Goal: Use online tool/utility: Utilize a website feature to perform a specific function

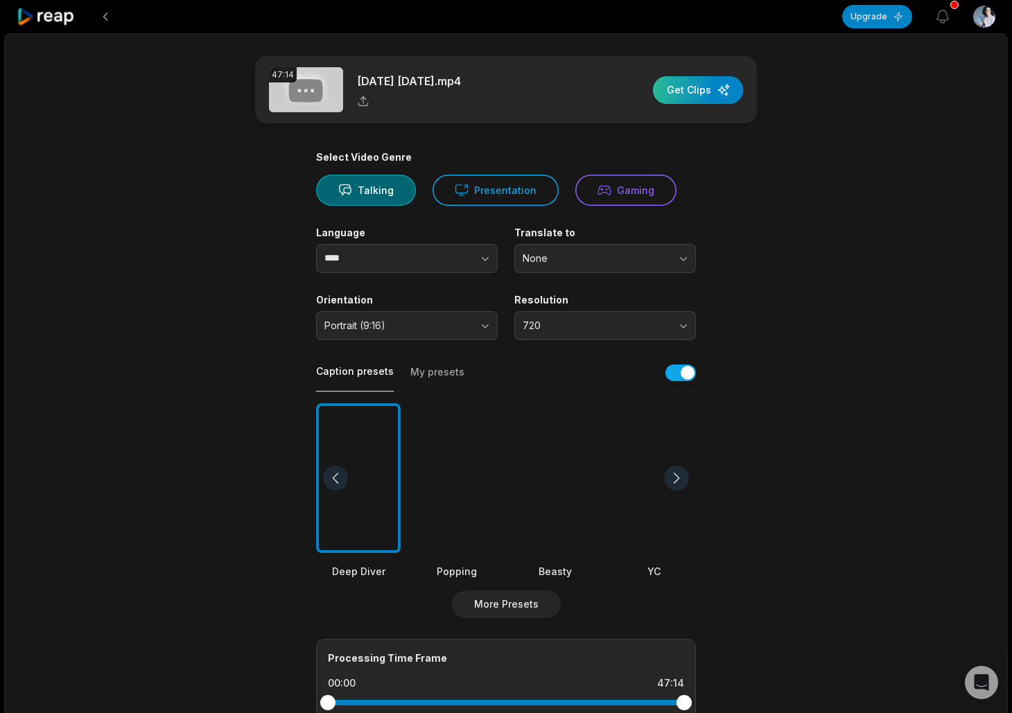
click at [684, 89] on div "button" at bounding box center [698, 90] width 90 height 28
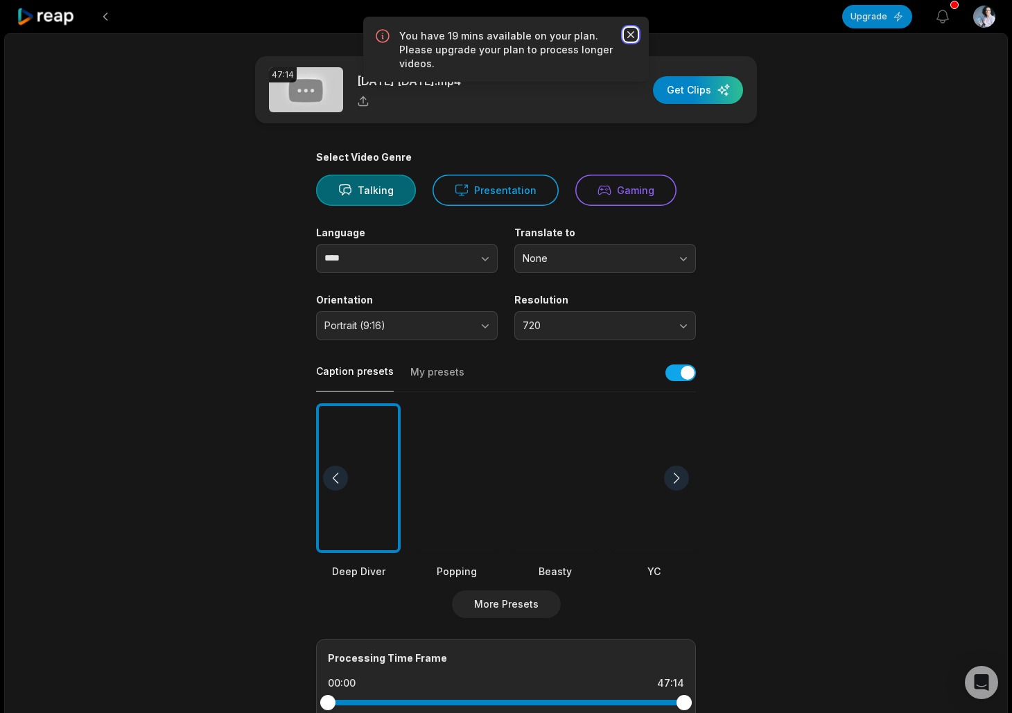
click at [629, 34] on icon "button" at bounding box center [631, 35] width 14 height 14
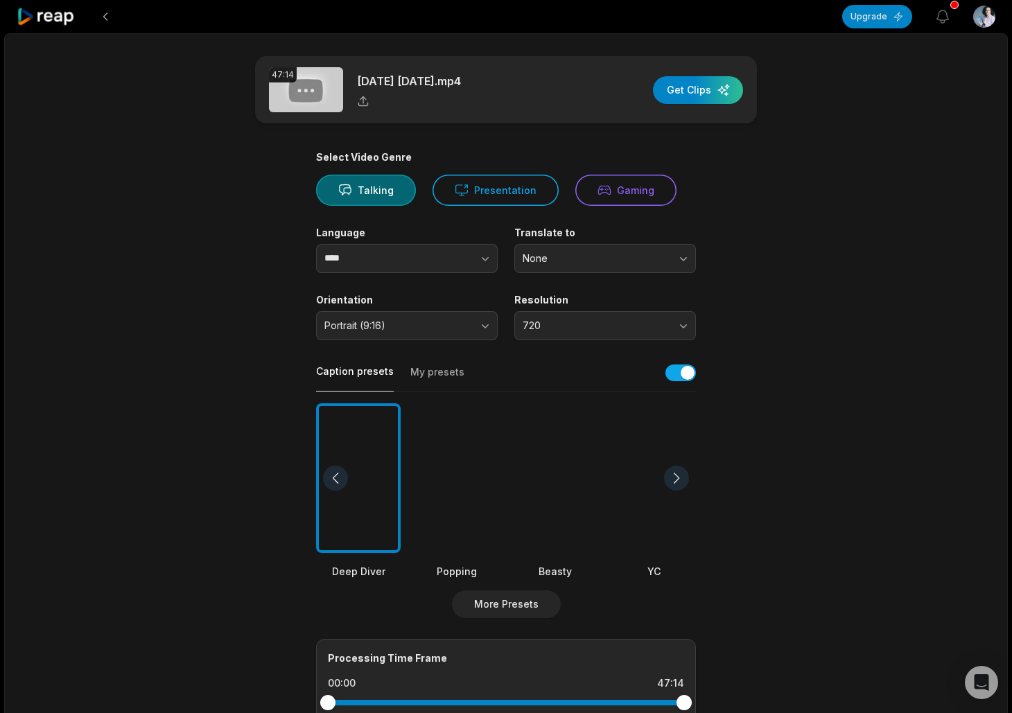
click at [452, 487] on div at bounding box center [457, 478] width 85 height 150
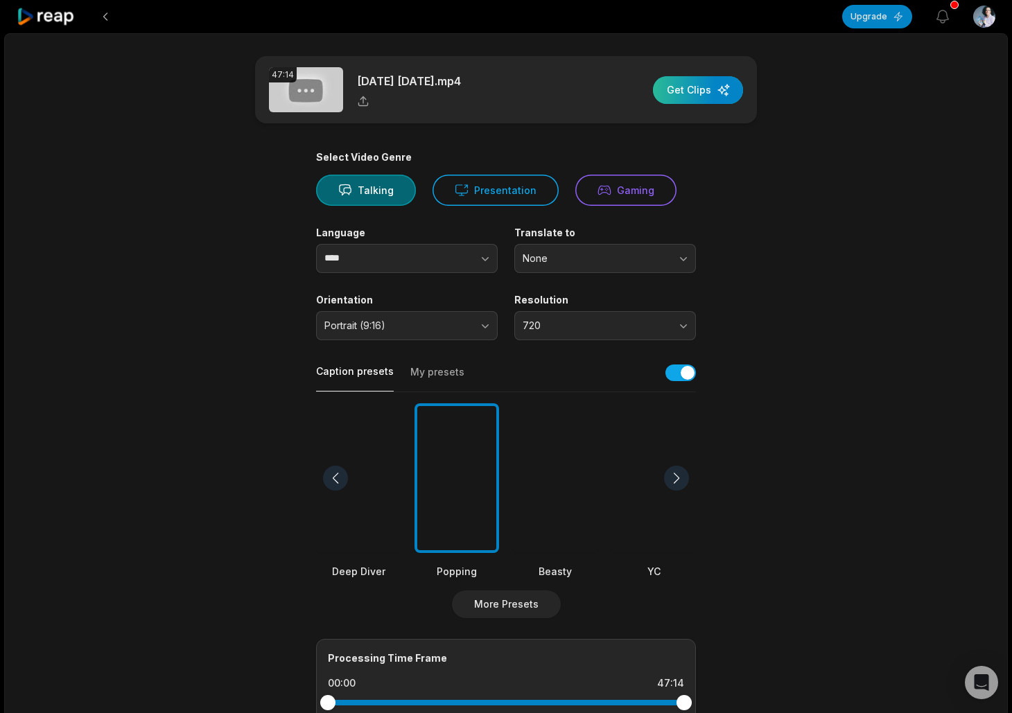
click at [708, 84] on div "button" at bounding box center [698, 90] width 90 height 28
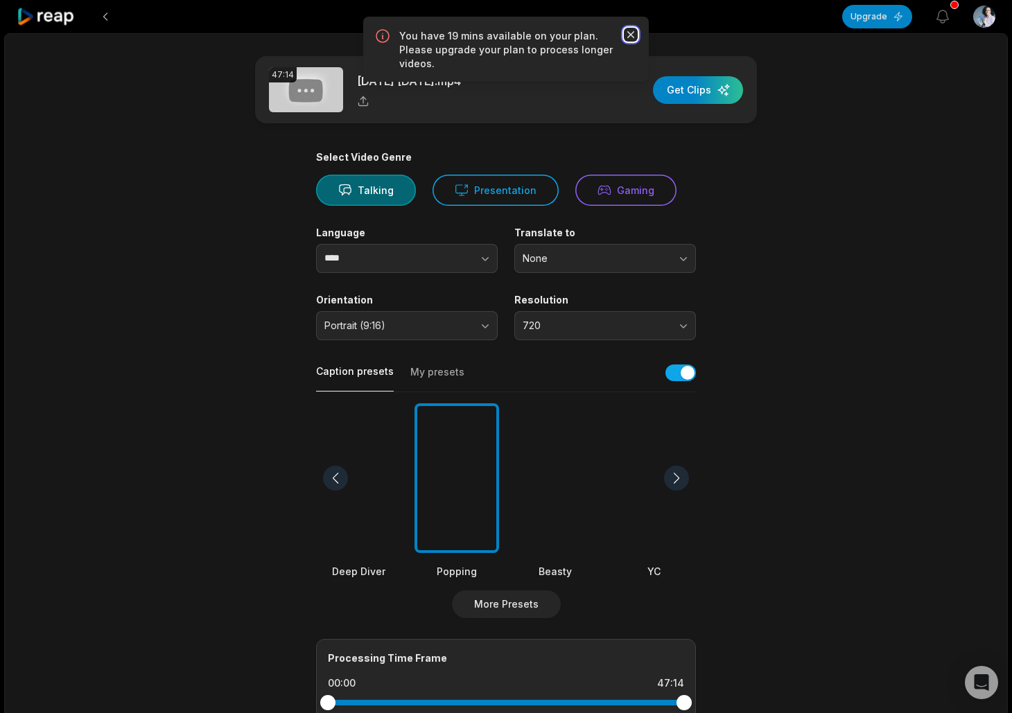
click at [629, 36] on icon "button" at bounding box center [631, 35] width 14 height 14
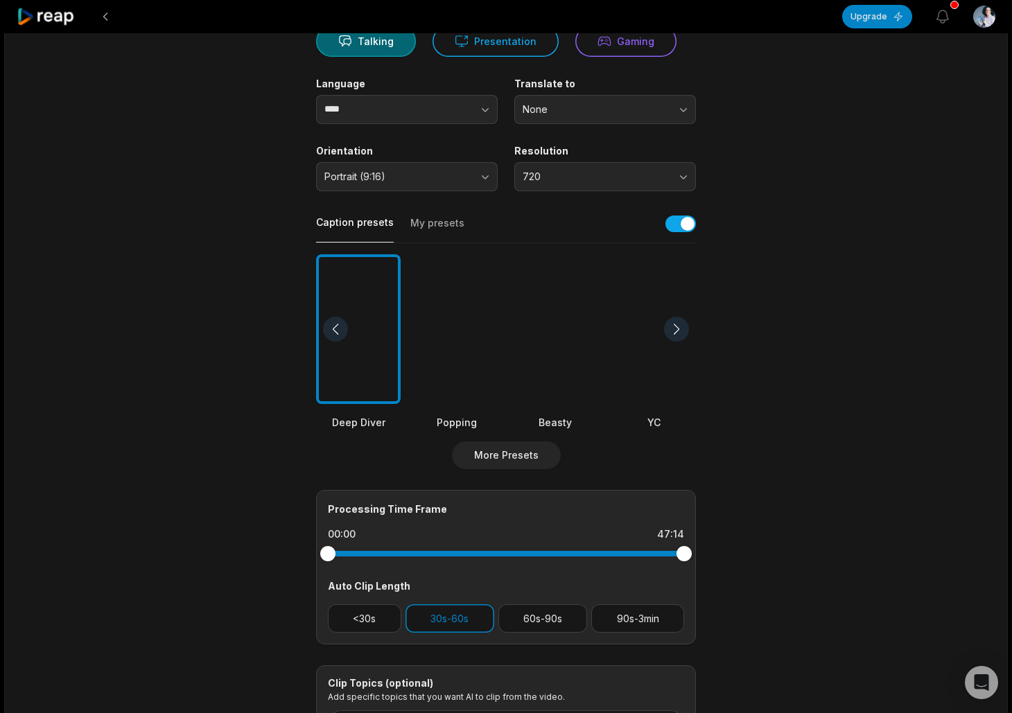
scroll to position [135, 0]
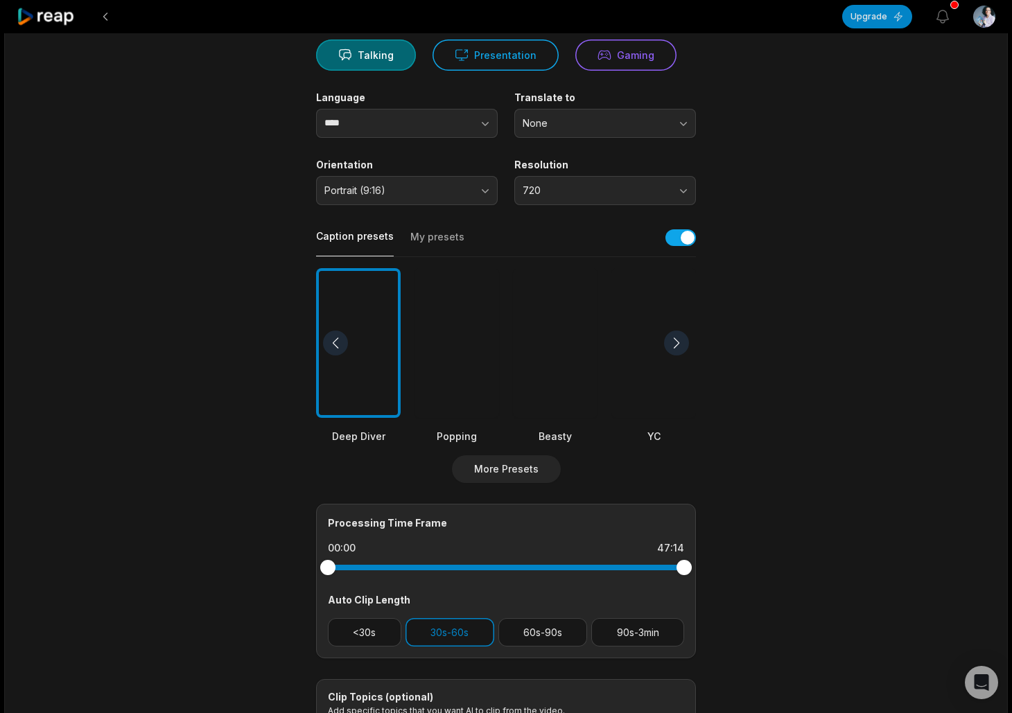
click at [449, 321] on div at bounding box center [457, 343] width 85 height 150
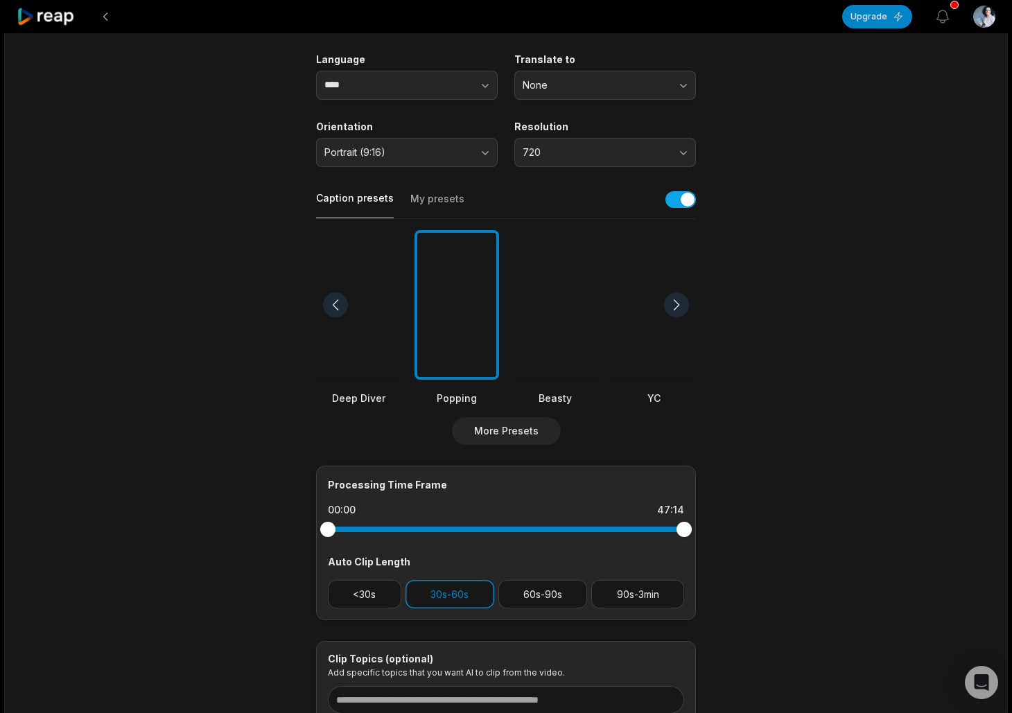
scroll to position [0, 0]
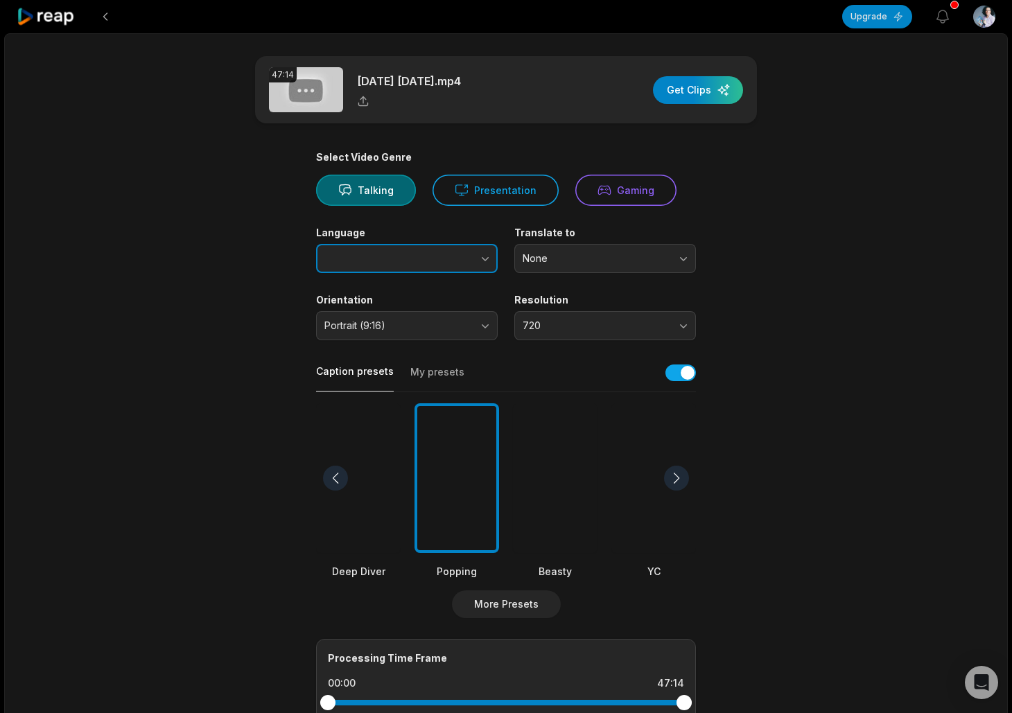
click at [489, 257] on icon "button" at bounding box center [485, 259] width 14 height 14
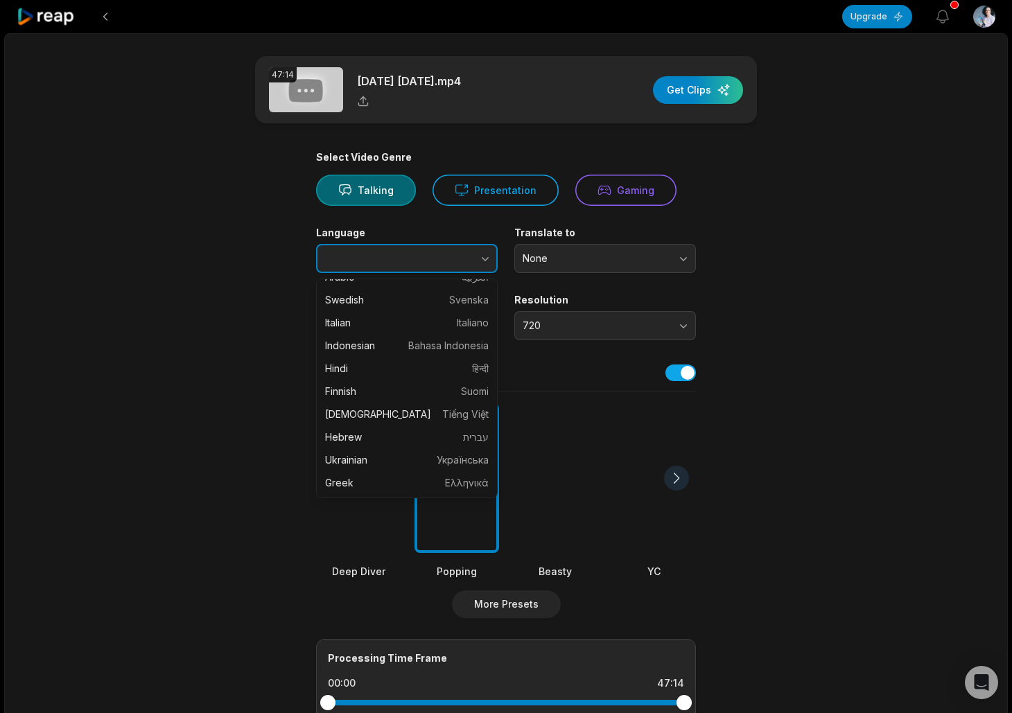
scroll to position [358, 0]
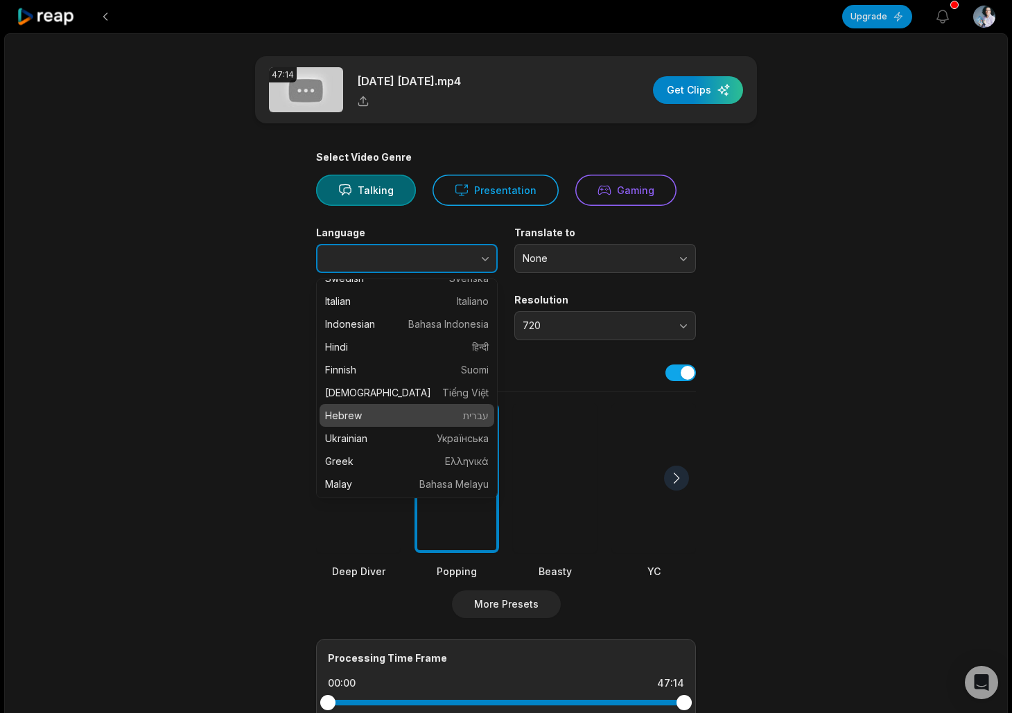
type input "******"
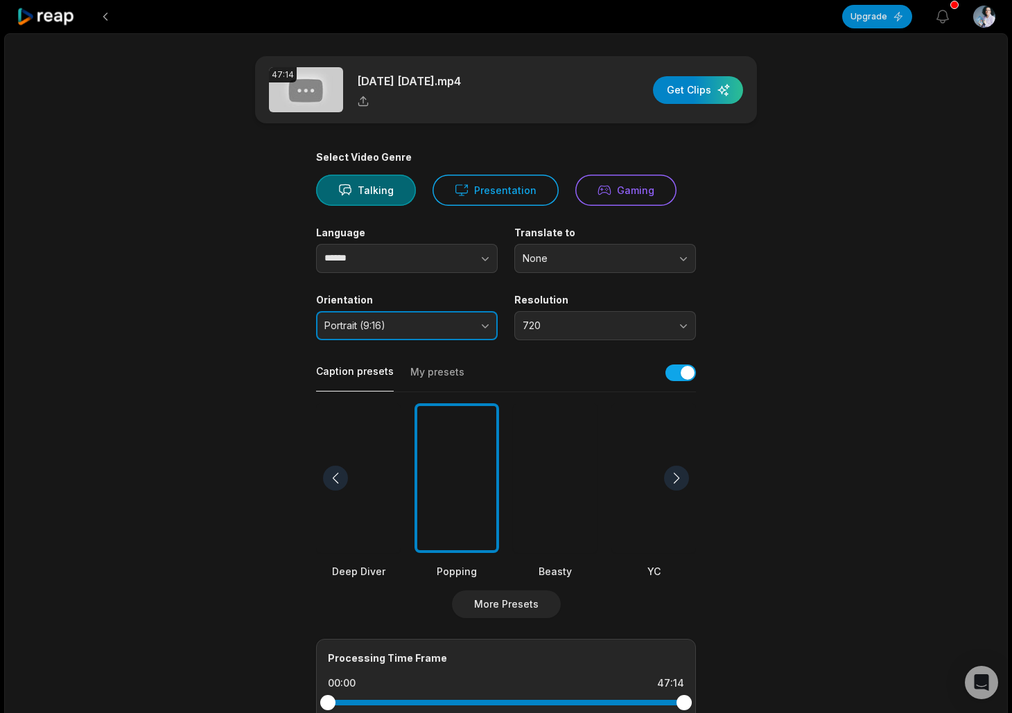
click at [404, 329] on span "Portrait (9:16)" at bounding box center [397, 326] width 146 height 12
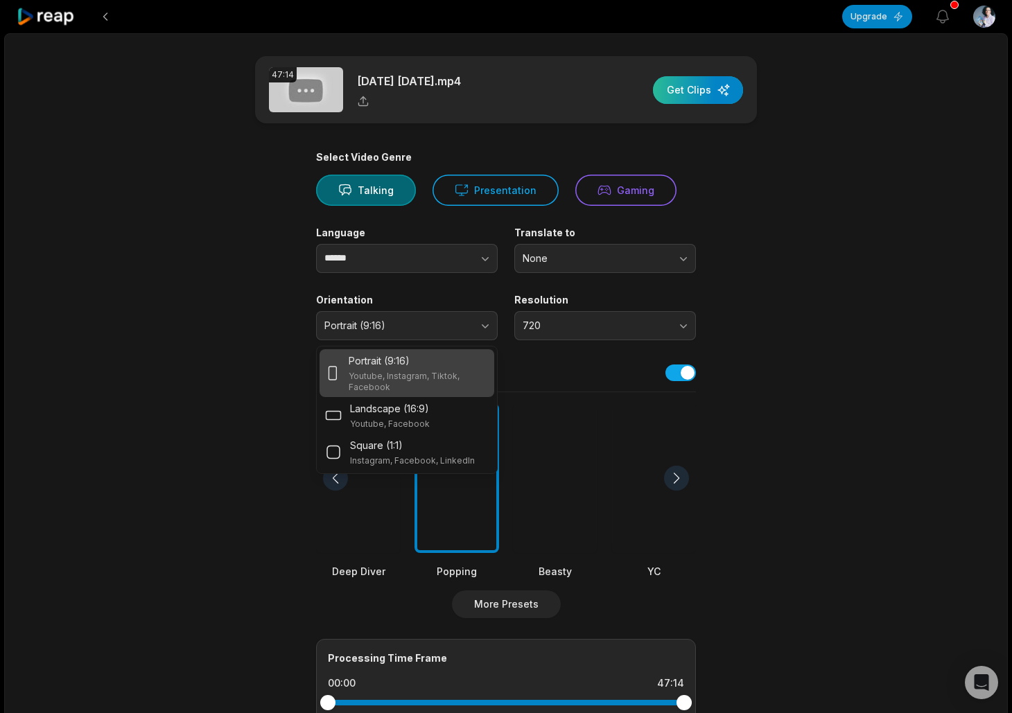
click at [713, 87] on div "button" at bounding box center [698, 90] width 90 height 28
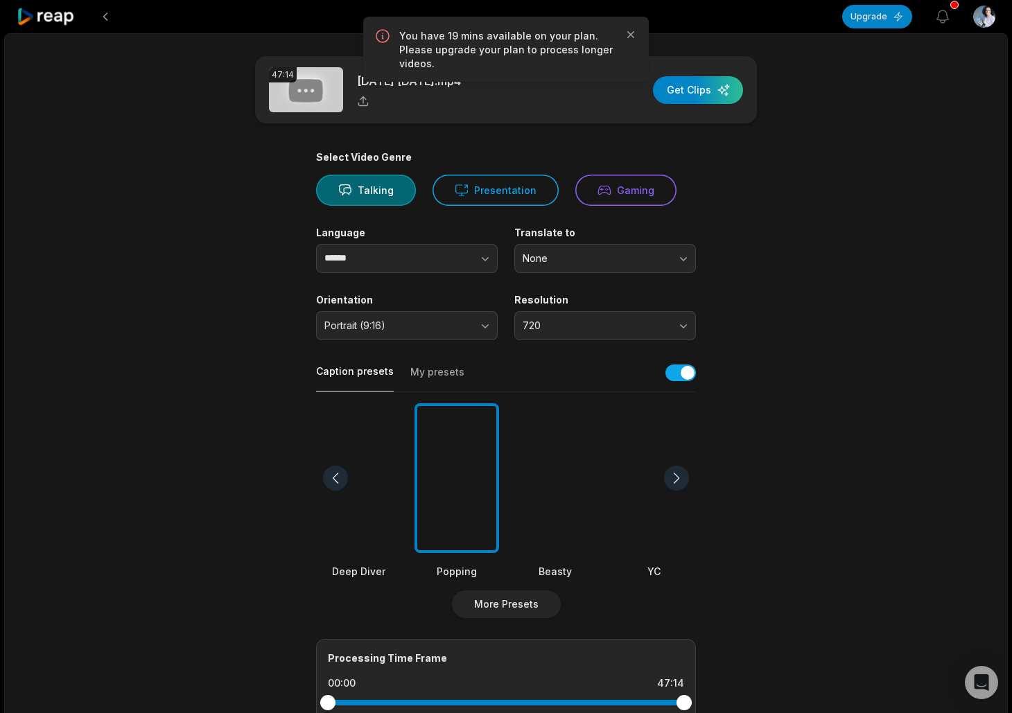
click at [320, 96] on img at bounding box center [306, 89] width 74 height 45
click at [365, 103] on icon at bounding box center [363, 101] width 12 height 12
click at [366, 96] on icon at bounding box center [363, 101] width 12 height 12
click at [631, 35] on icon "button" at bounding box center [630, 34] width 7 height 7
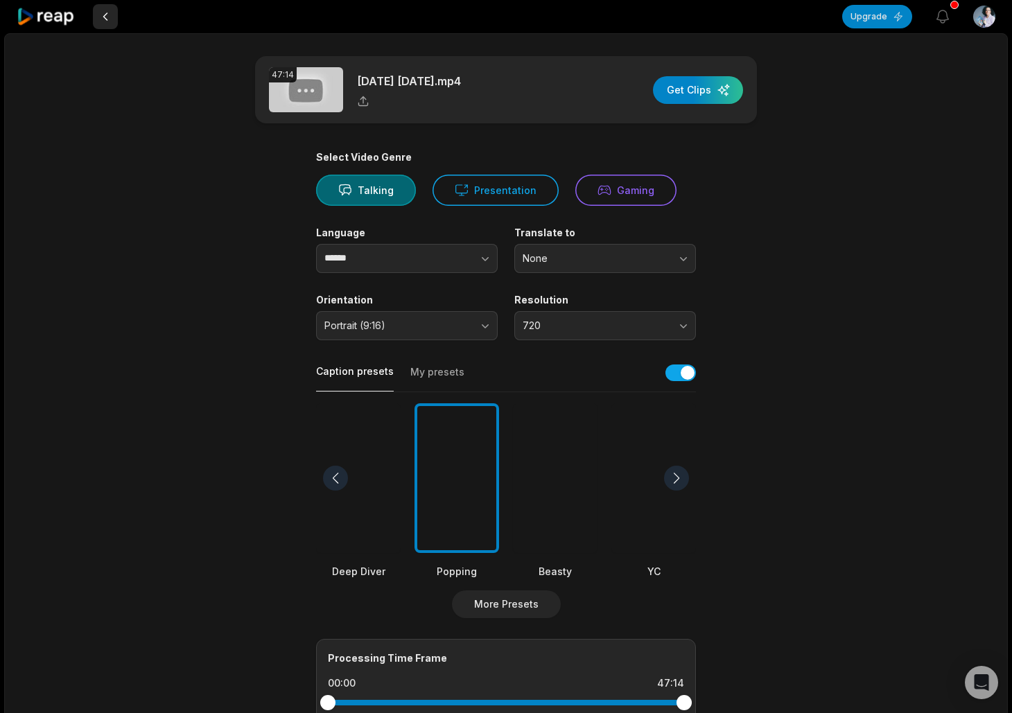
click at [108, 17] on button at bounding box center [105, 16] width 25 height 25
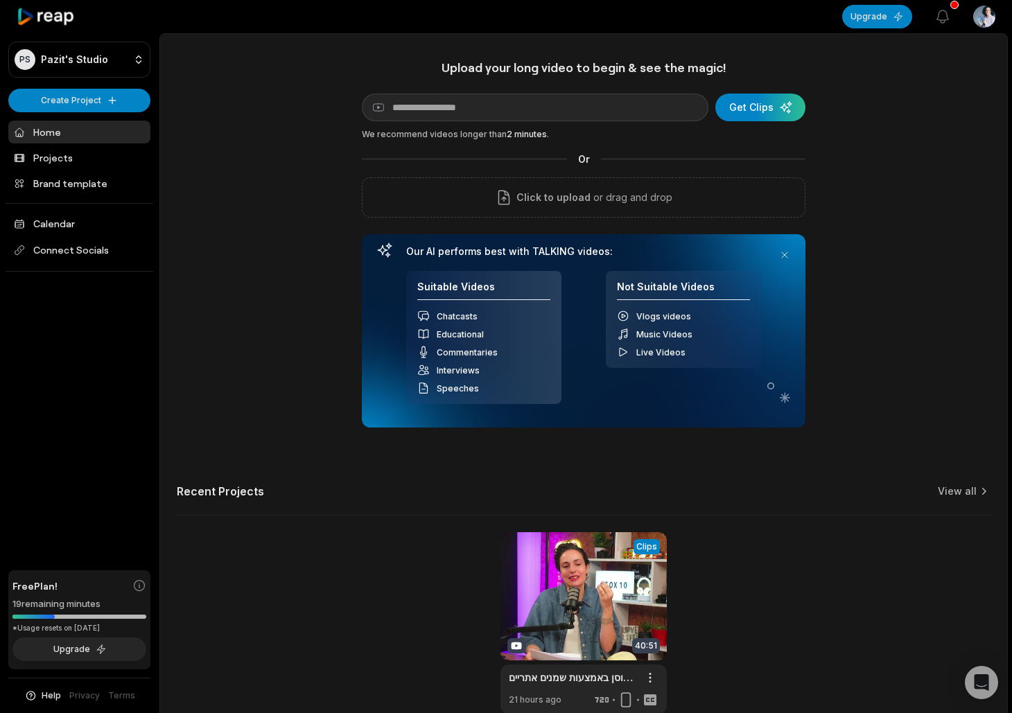
scroll to position [73, 0]
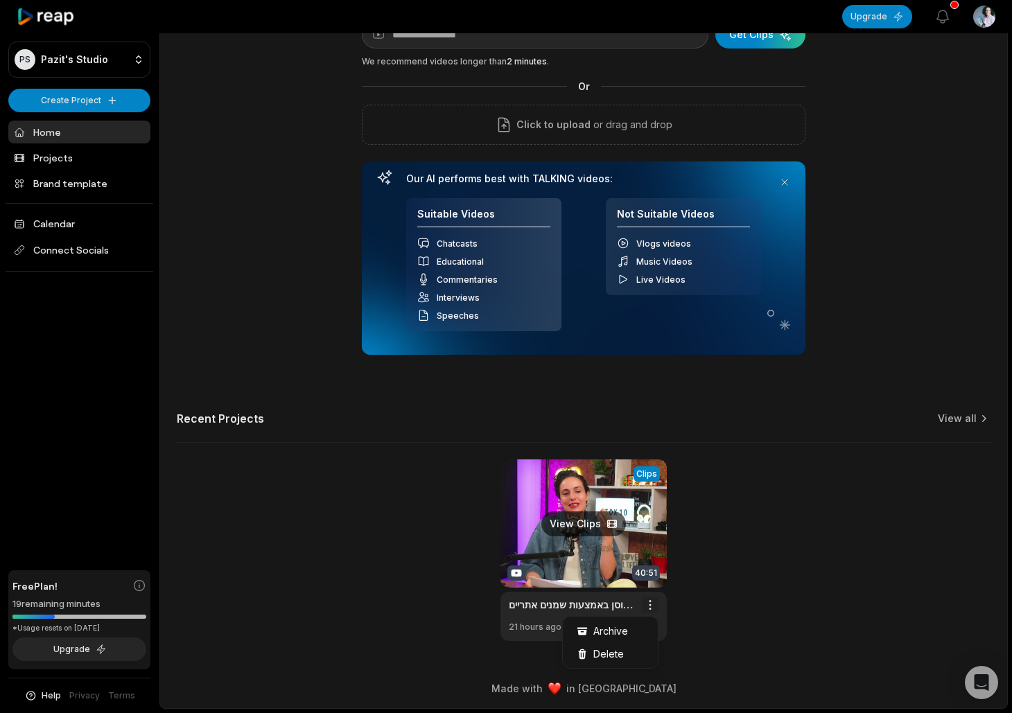
click at [654, 607] on html "PS Pazit's Studio Create Project Home Projects Brand template Calendar Connect …" at bounding box center [506, 283] width 1012 height 713
click at [614, 664] on div "Delete" at bounding box center [610, 654] width 89 height 23
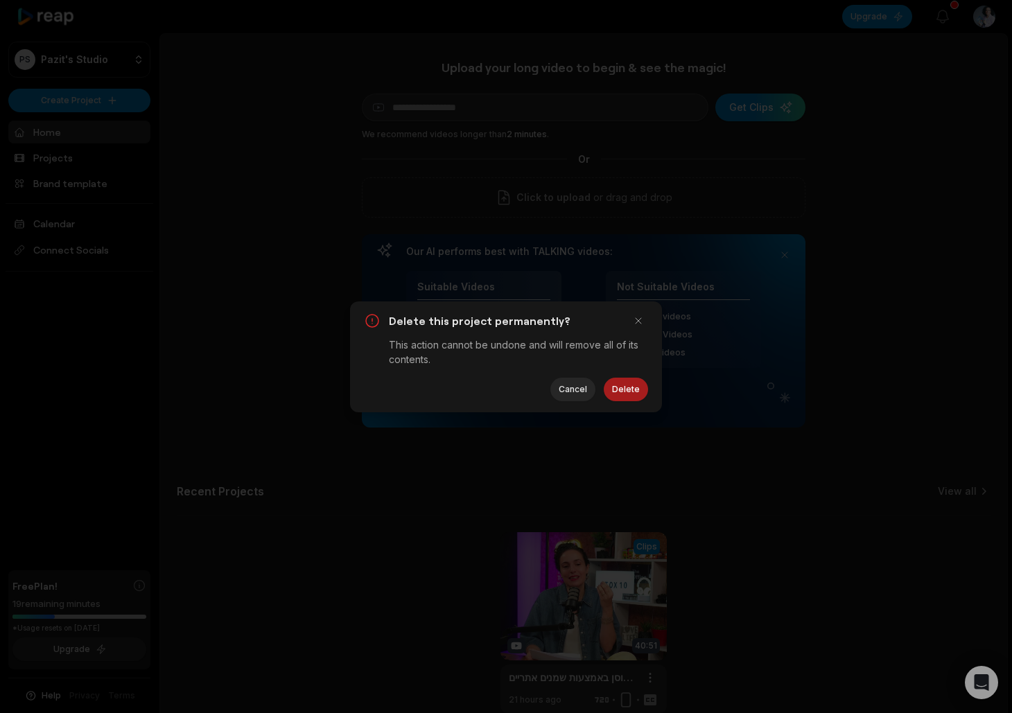
click at [637, 388] on button "Delete" at bounding box center [626, 390] width 44 height 24
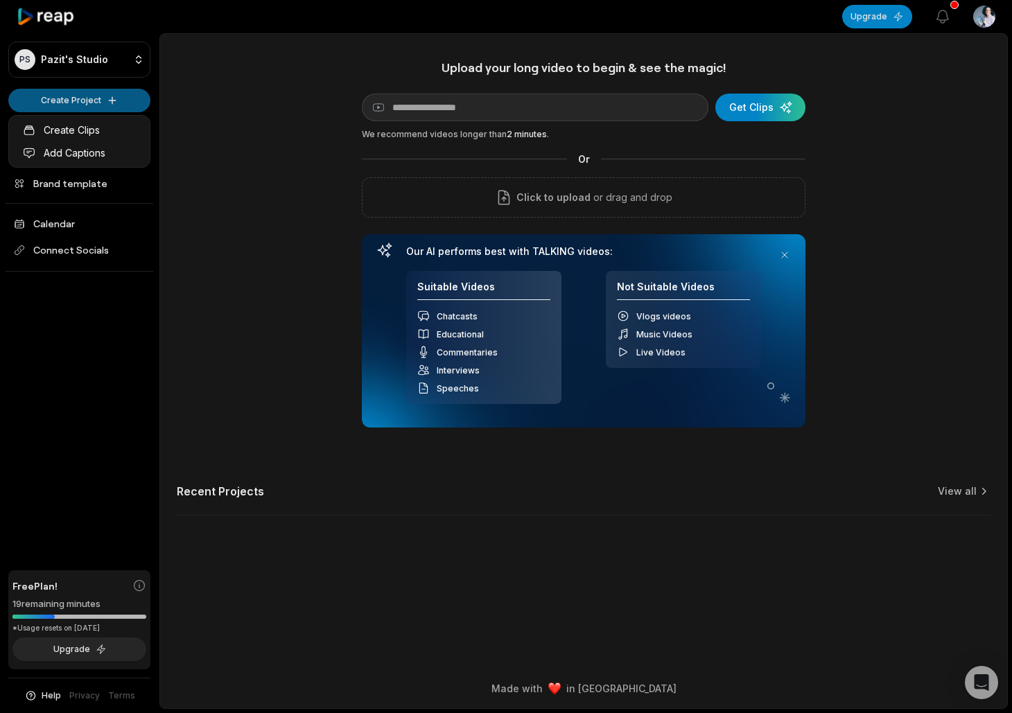
click at [60, 107] on html "PS Pazit's Studio Create Project Home Projects Brand template Calendar Connect …" at bounding box center [506, 356] width 1012 height 713
click at [58, 128] on link "Create Clips" at bounding box center [79, 130] width 135 height 23
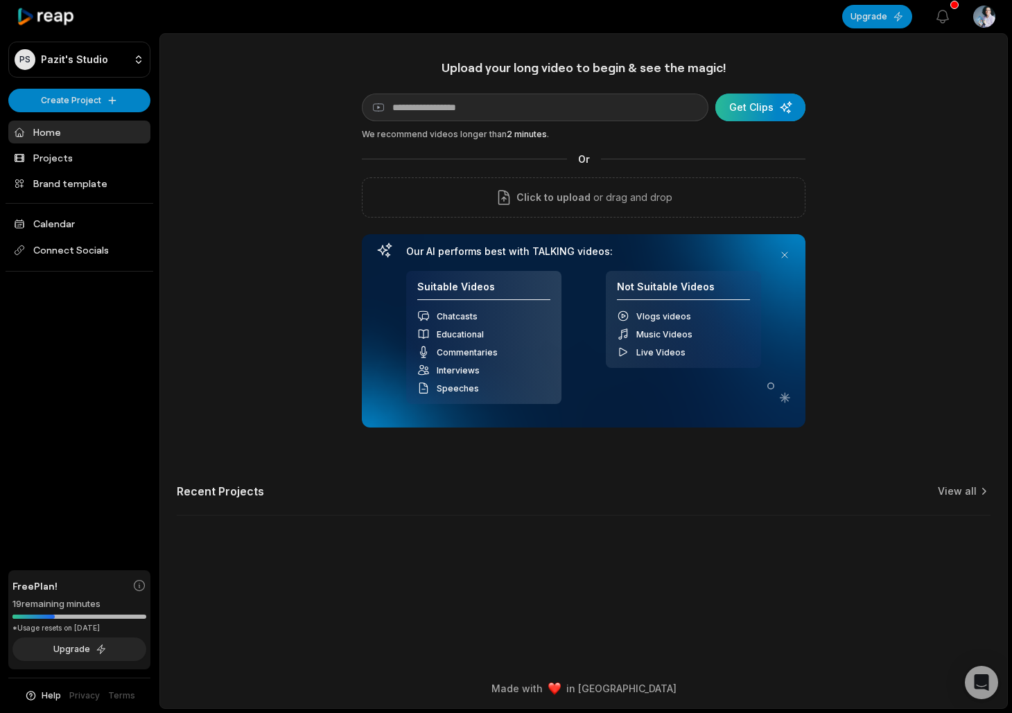
click at [756, 107] on div "submit" at bounding box center [760, 108] width 90 height 28
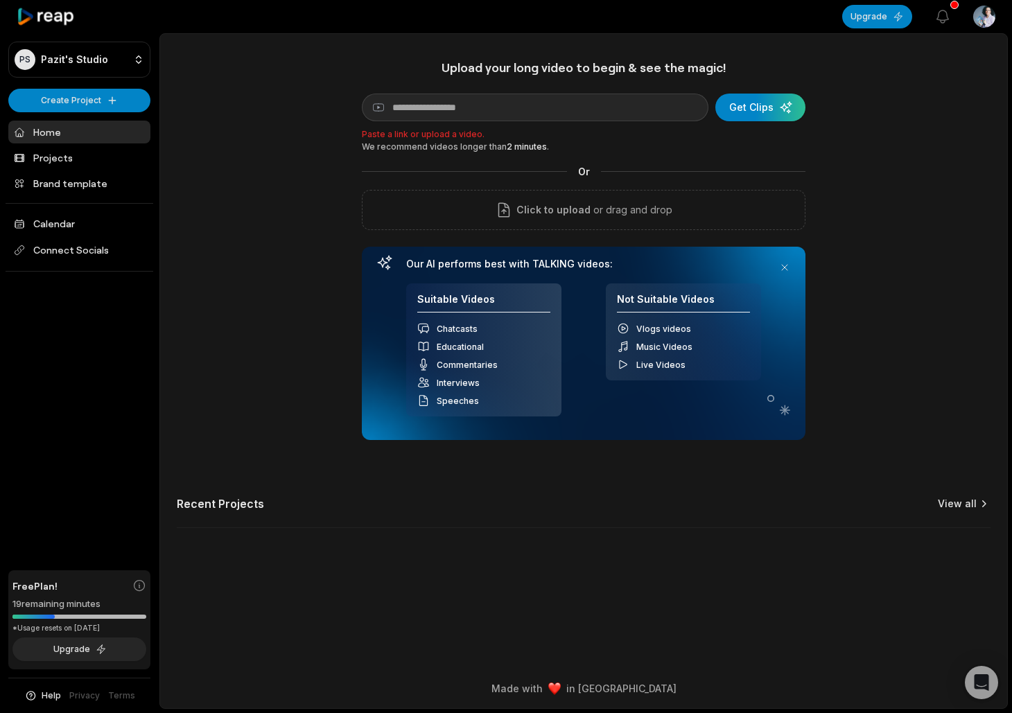
click at [950, 507] on link "View all" at bounding box center [957, 504] width 39 height 14
